Goal: Transaction & Acquisition: Purchase product/service

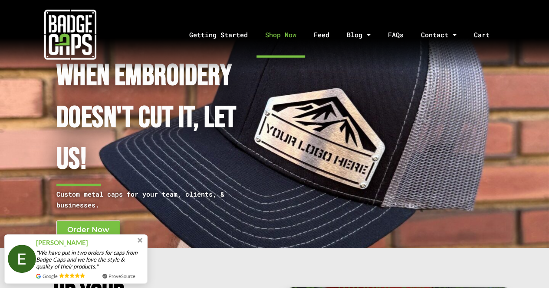
click at [272, 38] on link "Shop Now" at bounding box center [280, 35] width 49 height 46
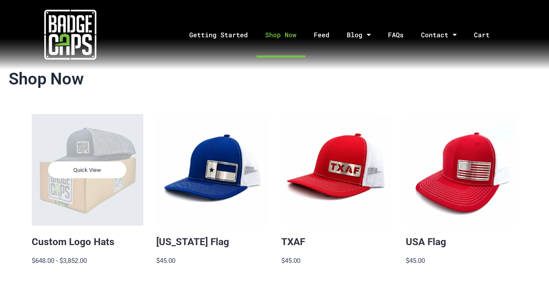
click at [102, 163] on span "Quick View" at bounding box center [87, 169] width 78 height 17
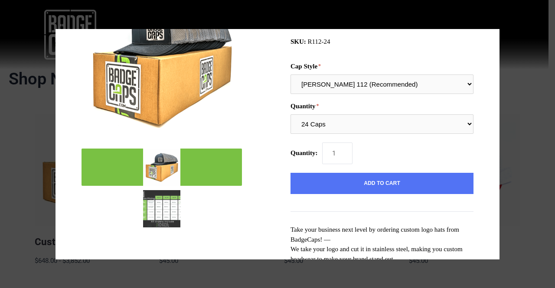
scroll to position [72, 0]
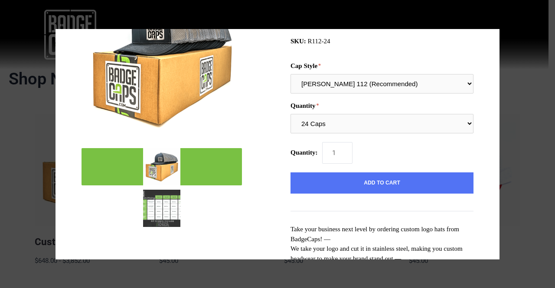
click at [170, 221] on img "mark as featured image" at bounding box center [161, 208] width 37 height 37
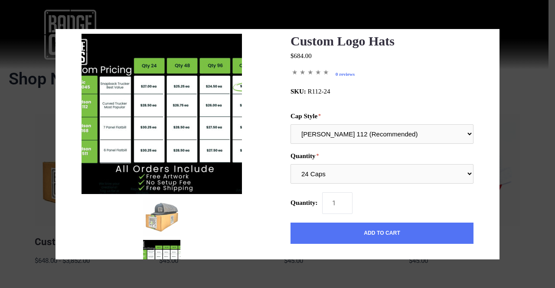
scroll to position [21, 0]
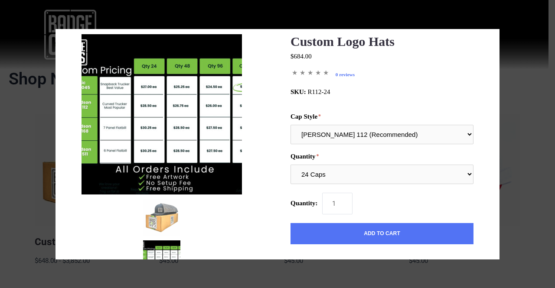
click at [187, 101] on img at bounding box center [162, 114] width 160 height 160
click at [332, 142] on select "Richardson 112 (Recommended) Richardson 168 (7 Panel Flat Bill) Richardson 511 …" at bounding box center [382, 135] width 183 height 20
click at [498, 17] on div at bounding box center [277, 144] width 555 height 288
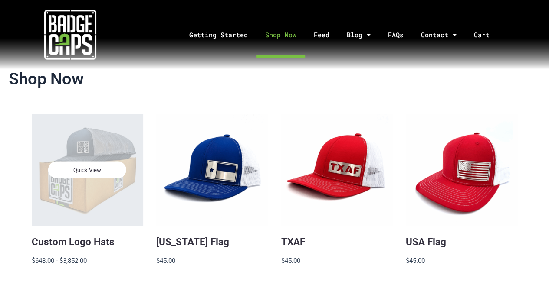
click at [82, 144] on div "Quick View" at bounding box center [87, 169] width 111 height 111
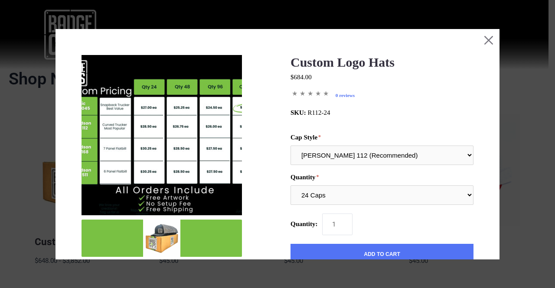
click at [167, 228] on img "mark as featured image" at bounding box center [161, 238] width 37 height 37
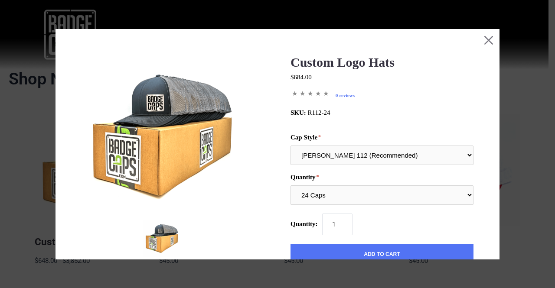
click at [373, 82] on div "Custom Logo Hats $684.00 MSRP: $684.00 0 reviews SKU: R112-24" at bounding box center [382, 86] width 183 height 62
click at [479, 38] on button "Close this dialog window" at bounding box center [489, 40] width 22 height 22
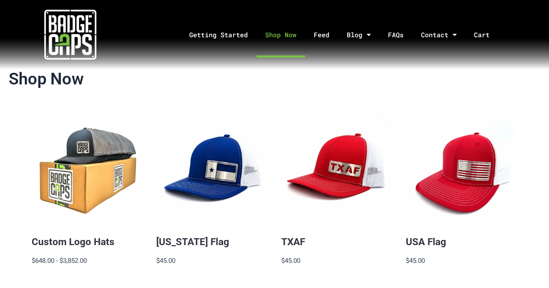
click at [84, 20] on img at bounding box center [70, 35] width 52 height 52
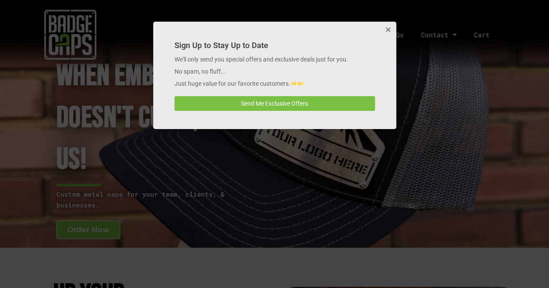
click at [386, 33] on button "Close" at bounding box center [387, 30] width 17 height 17
